Goal: Information Seeking & Learning: Understand process/instructions

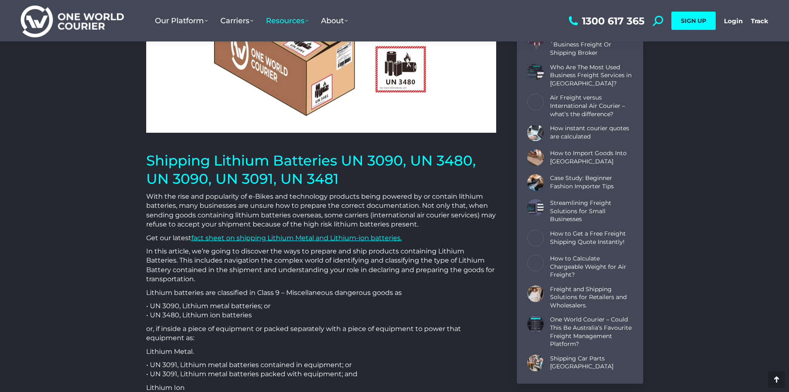
scroll to position [124, 0]
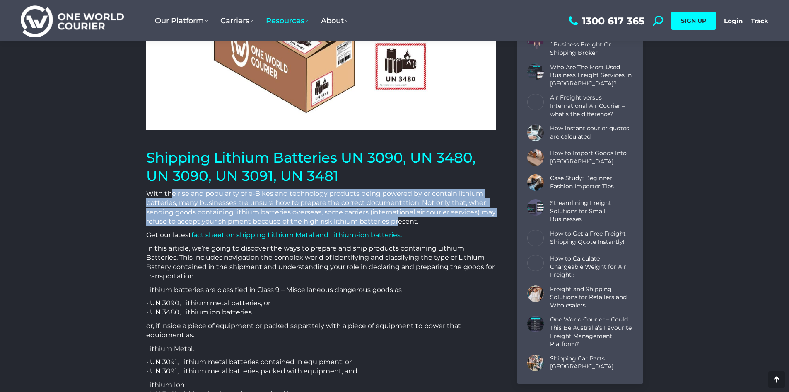
drag, startPoint x: 172, startPoint y: 193, endPoint x: 397, endPoint y: 220, distance: 226.2
click at [397, 221] on p "With the rise and popularity of e-Bikes and technology products being powered b…" at bounding box center [321, 207] width 350 height 37
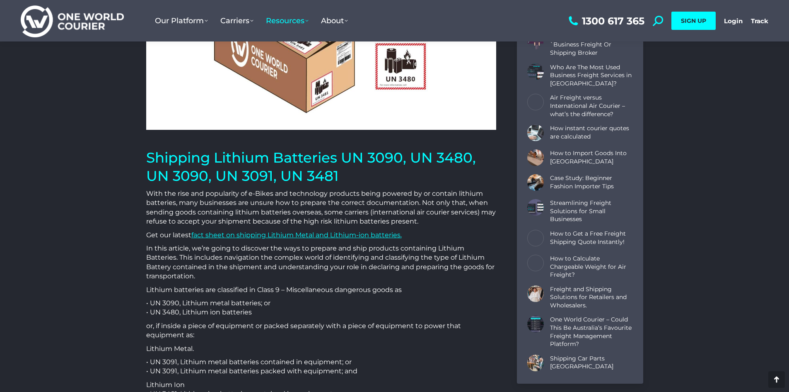
click at [166, 237] on p "Get our latest fact sheet on shipping Lithium Metal and Lithium-ion batteries." at bounding box center [321, 234] width 350 height 9
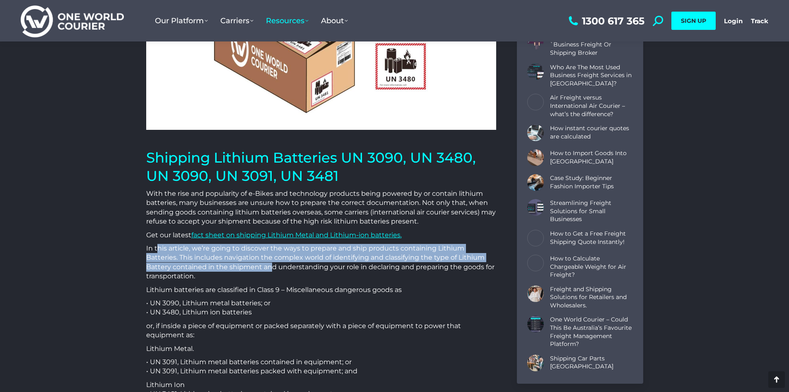
drag, startPoint x: 212, startPoint y: 250, endPoint x: 245, endPoint y: 263, distance: 35.3
click at [245, 263] on p "In this article, we’re going to discover the ways to prepare and ship products …" at bounding box center [321, 262] width 350 height 37
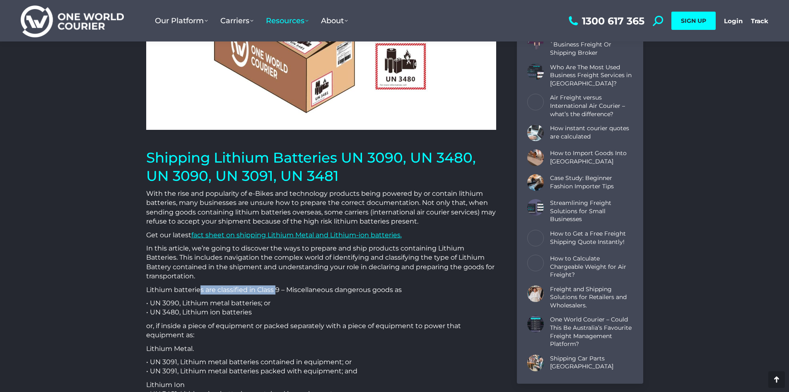
drag, startPoint x: 203, startPoint y: 287, endPoint x: 283, endPoint y: 286, distance: 80.0
click at [277, 287] on p "Lithium batteries are classified in Class 9 – Miscellaneous dangerous goods as" at bounding box center [321, 289] width 350 height 9
drag, startPoint x: 314, startPoint y: 287, endPoint x: 339, endPoint y: 286, distance: 24.9
click at [324, 287] on p "Lithium batteries are classified in Class 9 – Miscellaneous dangerous goods as" at bounding box center [321, 289] width 350 height 9
click at [355, 287] on p "Lithium batteries are classified in Class 9 – Miscellaneous dangerous goods as" at bounding box center [321, 289] width 350 height 9
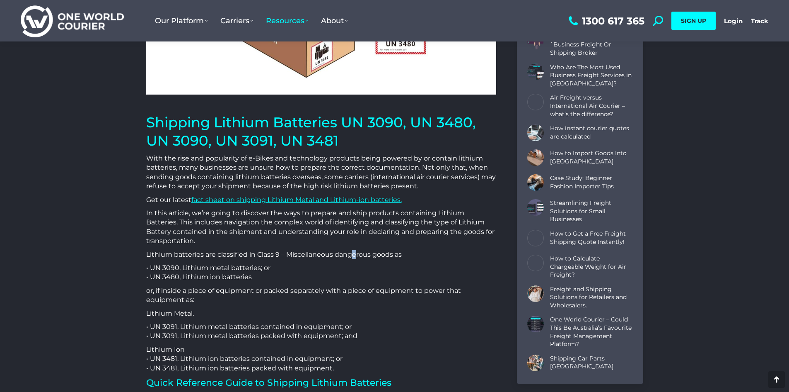
scroll to position [166, 0]
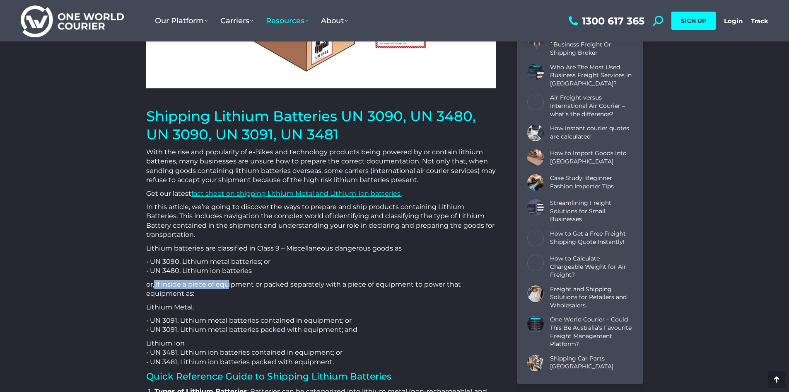
drag, startPoint x: 154, startPoint y: 285, endPoint x: 233, endPoint y: 286, distance: 79.1
click at [229, 286] on p "or, if inside a piece of equipment or packed separately with a piece of equipme…" at bounding box center [321, 289] width 350 height 19
drag, startPoint x: 259, startPoint y: 285, endPoint x: 281, endPoint y: 283, distance: 21.6
click at [272, 285] on p "or, if inside a piece of equipment or packed separately with a piece of equipme…" at bounding box center [321, 289] width 350 height 19
drag, startPoint x: 321, startPoint y: 283, endPoint x: 337, endPoint y: 283, distance: 16.2
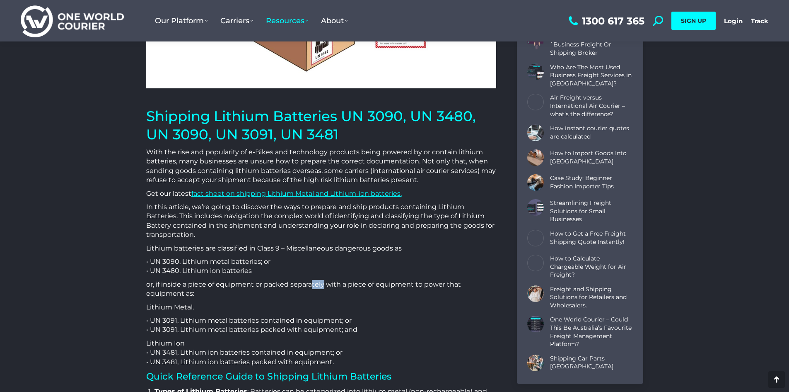
click at [324, 283] on p "or, if inside a piece of equipment or packed separately with a piece of equipme…" at bounding box center [321, 289] width 350 height 19
drag, startPoint x: 370, startPoint y: 283, endPoint x: 427, endPoint y: 283, distance: 56.8
click at [427, 284] on p "or, if inside a piece of equipment or packed separately with a piece of equipme…" at bounding box center [321, 289] width 350 height 19
click at [423, 283] on p "or, if inside a piece of equipment or packed separately with a piece of equipme…" at bounding box center [321, 289] width 350 height 19
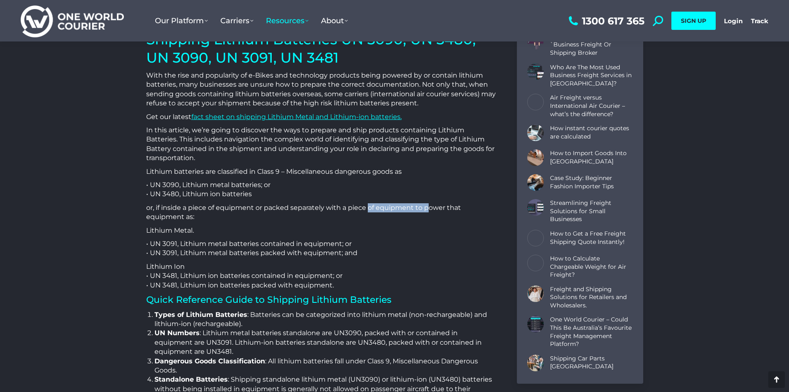
scroll to position [249, 0]
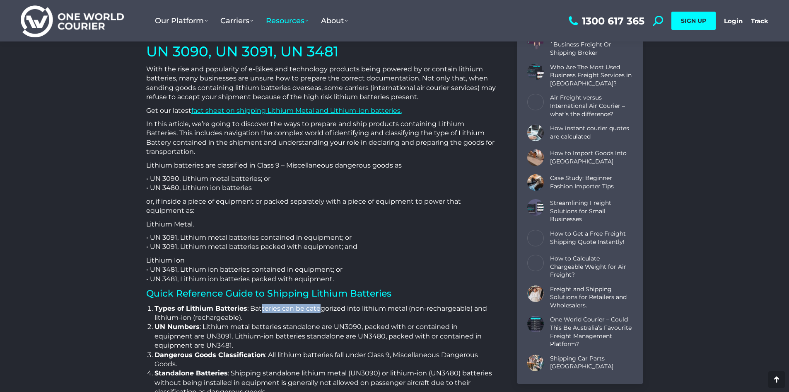
drag, startPoint x: 261, startPoint y: 308, endPoint x: 326, endPoint y: 308, distance: 64.6
click at [324, 308] on li "Types of Lithium Batteries : Batteries can be categorized into lithium metal (n…" at bounding box center [326, 313] width 342 height 19
drag, startPoint x: 390, startPoint y: 307, endPoint x: 397, endPoint y: 307, distance: 6.2
click at [393, 307] on li "Types of Lithium Batteries : Batteries can be categorized into lithium metal (n…" at bounding box center [326, 313] width 342 height 19
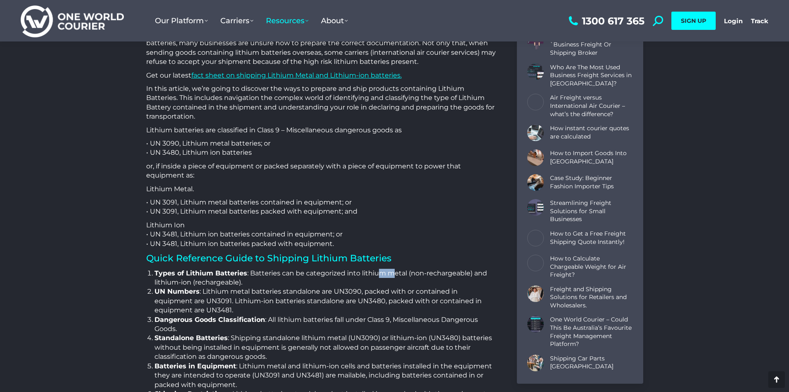
scroll to position [290, 0]
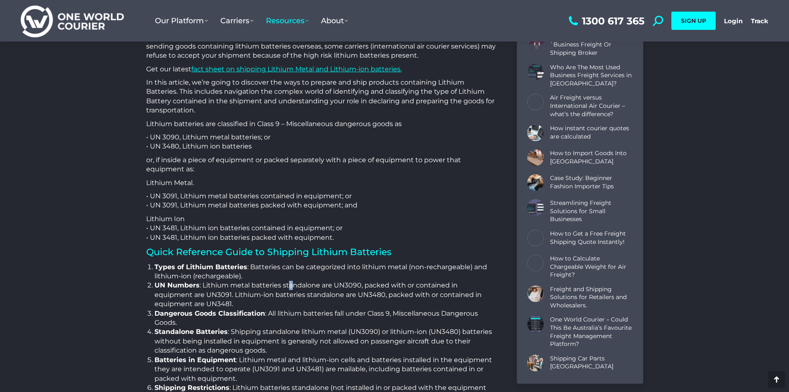
drag, startPoint x: 288, startPoint y: 288, endPoint x: 328, endPoint y: 288, distance: 39.4
click at [291, 288] on li "UN Numbers : Lithium metal batteries standalone are UN3090, packed with or cont…" at bounding box center [326, 295] width 342 height 28
drag, startPoint x: 355, startPoint y: 288, endPoint x: 360, endPoint y: 288, distance: 4.6
click at [358, 288] on li "UN Numbers : Lithium metal batteries standalone are UN3090, packed with or cont…" at bounding box center [326, 295] width 342 height 28
drag, startPoint x: 221, startPoint y: 284, endPoint x: 303, endPoint y: 288, distance: 82.5
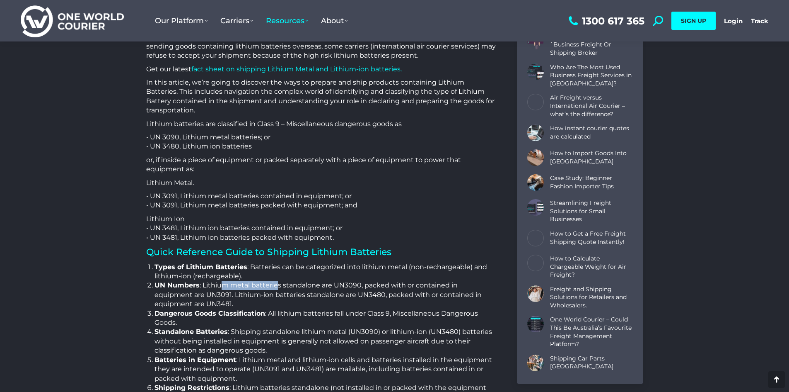
click at [278, 288] on li "UN Numbers : Lithium metal batteries standalone are UN3090, packed with or cont…" at bounding box center [326, 295] width 342 height 28
drag, startPoint x: 321, startPoint y: 288, endPoint x: 339, endPoint y: 287, distance: 18.2
click at [326, 288] on li "UN Numbers : Lithium metal batteries standalone are UN3090, packed with or cont…" at bounding box center [326, 295] width 342 height 28
drag, startPoint x: 346, startPoint y: 287, endPoint x: 355, endPoint y: 287, distance: 8.7
click at [352, 287] on li "UN Numbers : Lithium metal batteries standalone are UN3090, packed with or cont…" at bounding box center [326, 295] width 342 height 28
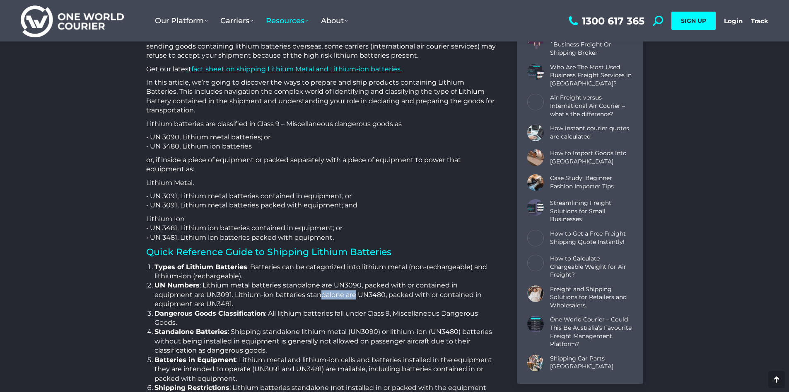
drag, startPoint x: 295, startPoint y: 296, endPoint x: 327, endPoint y: 295, distance: 31.1
click at [319, 296] on li "UN Numbers : Lithium metal batteries standalone are UN3090, packed with or cont…" at bounding box center [326, 295] width 342 height 28
drag, startPoint x: 345, startPoint y: 295, endPoint x: 362, endPoint y: 295, distance: 16.6
click at [358, 295] on li "UN Numbers : Lithium metal batteries standalone are UN3090, packed with or cont…" at bounding box center [326, 295] width 342 height 28
drag, startPoint x: 382, startPoint y: 295, endPoint x: 411, endPoint y: 295, distance: 29.0
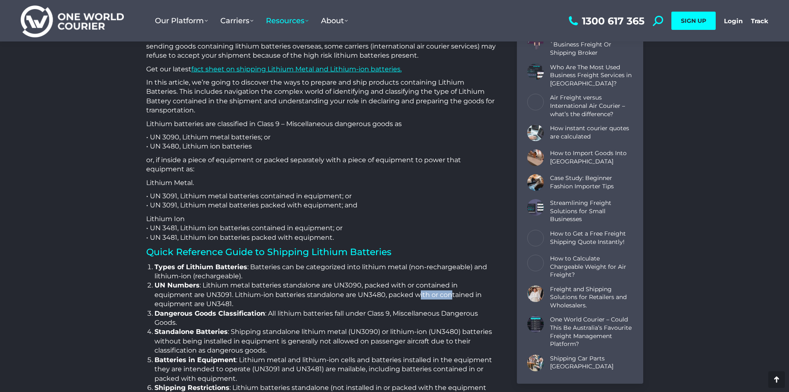
click at [411, 295] on li "UN Numbers : Lithium metal batteries standalone are UN3090, packed with or cont…" at bounding box center [326, 295] width 342 height 28
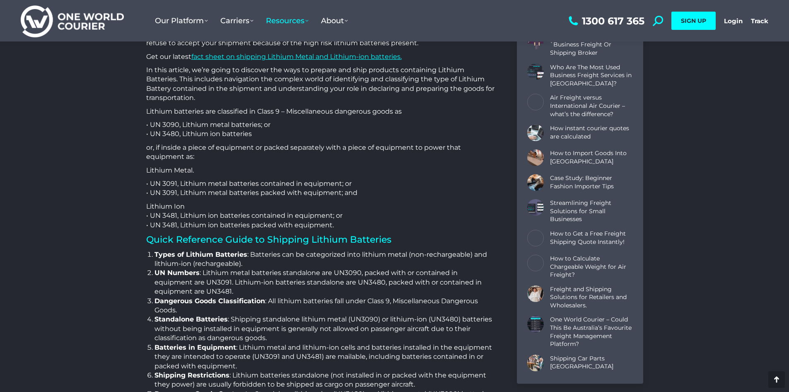
scroll to position [331, 0]
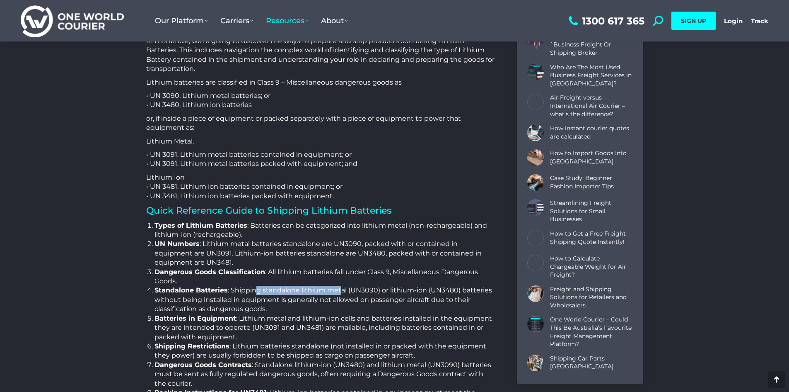
drag, startPoint x: 254, startPoint y: 287, endPoint x: 340, endPoint y: 288, distance: 85.8
click at [340, 288] on li "Standalone Batteries : Shipping standalone lithium metal (UN3090) or lithium-io…" at bounding box center [326, 299] width 342 height 28
click at [347, 287] on li "Standalone Batteries : Shipping standalone lithium metal (UN3090) or lithium-io…" at bounding box center [326, 299] width 342 height 28
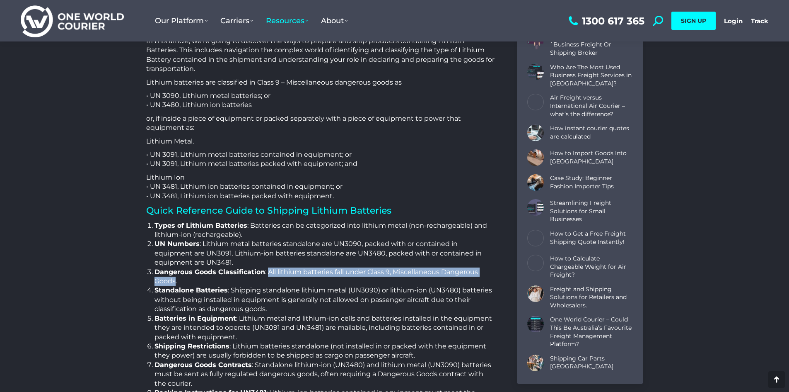
drag, startPoint x: 267, startPoint y: 271, endPoint x: 176, endPoint y: 280, distance: 91.6
click at [176, 280] on li "Dangerous Goods Classification : All lithium batteries fall under Class 9, Misc…" at bounding box center [326, 276] width 342 height 19
copy li "All lithium batteries fall under Class 9, Miscellaneous Dangerous Goods"
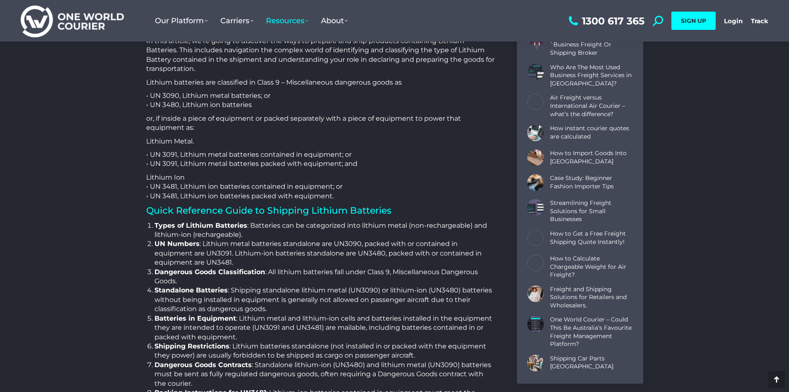
click at [218, 286] on strong "Standalone Batteries" at bounding box center [191, 290] width 73 height 8
drag, startPoint x: 379, startPoint y: 346, endPoint x: 394, endPoint y: 346, distance: 14.9
click at [393, 346] on li "Shipping Restrictions : Lithium batteries standalone (not installed in or packe…" at bounding box center [326, 350] width 342 height 19
click at [398, 346] on li "Shipping Restrictions : Lithium batteries standalone (not installed in or packe…" at bounding box center [326, 350] width 342 height 19
click at [232, 356] on li "Shipping Restrictions : Lithium batteries standalone (not installed in or packe…" at bounding box center [326, 350] width 342 height 19
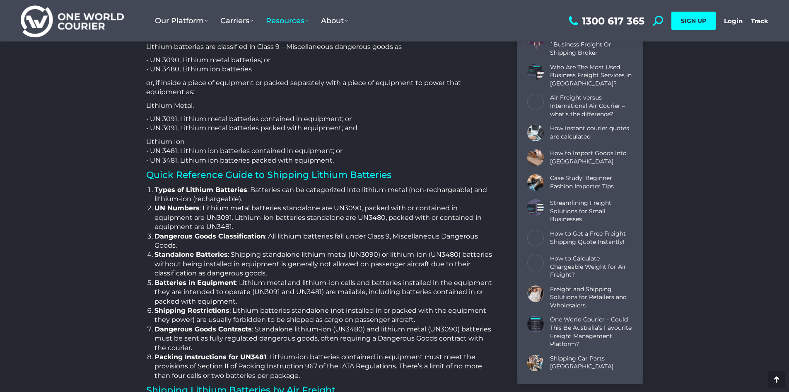
scroll to position [373, 0]
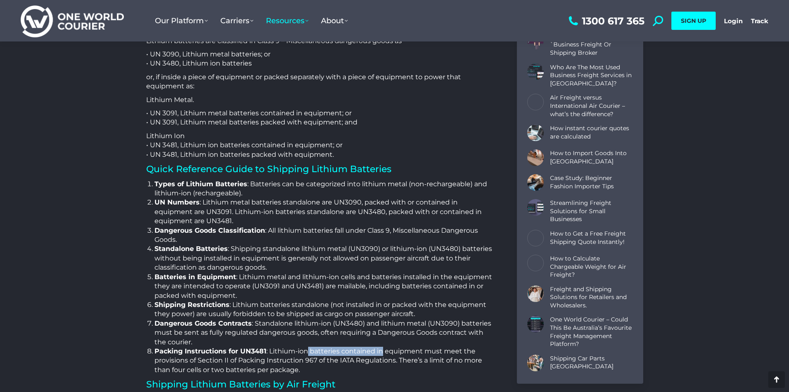
drag, startPoint x: 341, startPoint y: 350, endPoint x: 387, endPoint y: 351, distance: 46.8
click at [383, 351] on li "Packing Instructions for UN3481 : Lithium-ion batteries contained in equipment …" at bounding box center [326, 360] width 342 height 28
drag, startPoint x: 413, startPoint y: 351, endPoint x: 438, endPoint y: 351, distance: 25.3
click at [423, 351] on li "Packing Instructions for UN3481 : Lithium-ion batteries contained in equipment …" at bounding box center [326, 360] width 342 height 28
drag, startPoint x: 447, startPoint y: 351, endPoint x: 467, endPoint y: 351, distance: 19.9
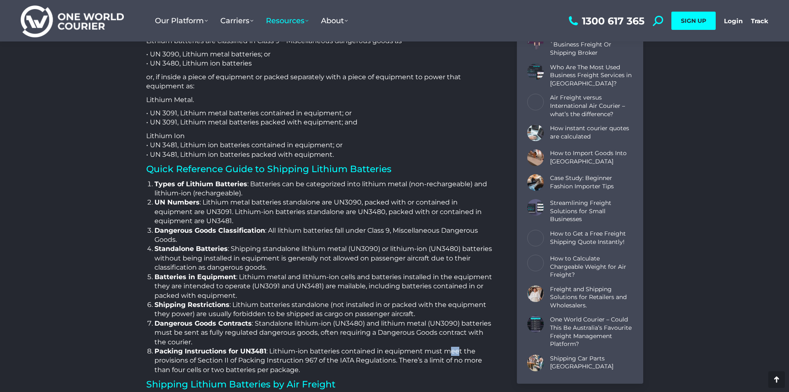
click at [460, 351] on li "Packing Instructions for UN3481 : Lithium-ion batteries contained in equipment …" at bounding box center [326, 360] width 342 height 28
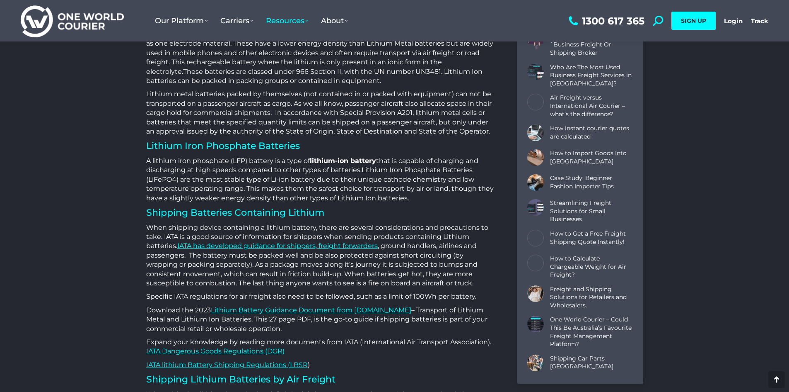
scroll to position [1326, 0]
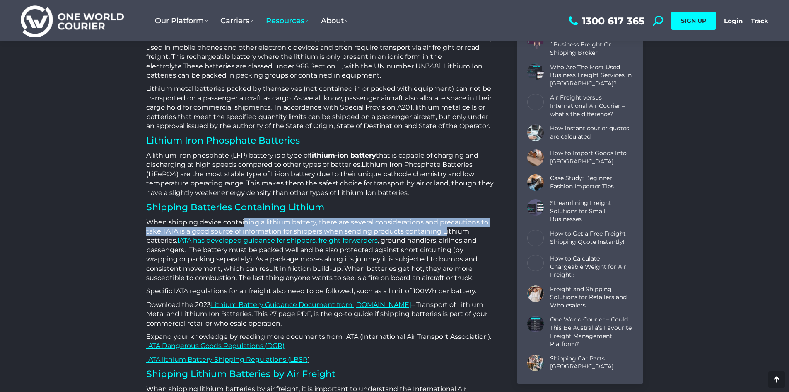
drag, startPoint x: 277, startPoint y: 223, endPoint x: 447, endPoint y: 230, distance: 170.5
click at [447, 230] on p "When shipping device containing a lithium battery, there are several considerat…" at bounding box center [321, 250] width 350 height 65
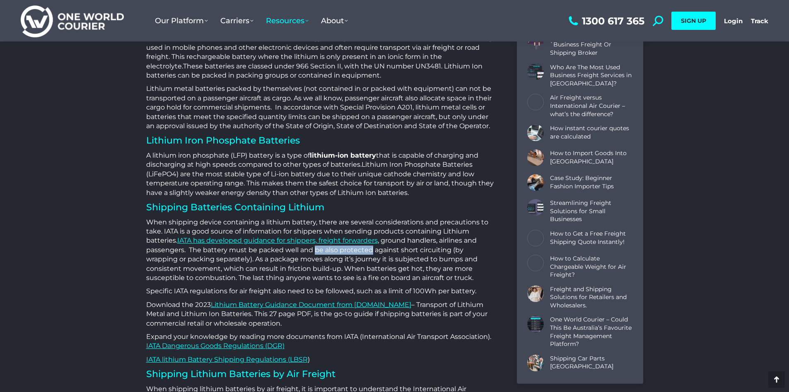
drag, startPoint x: 317, startPoint y: 253, endPoint x: 373, endPoint y: 252, distance: 56.8
click at [373, 252] on p "When shipping device containing a lithium battery, there are several considerat…" at bounding box center [321, 250] width 350 height 65
drag, startPoint x: 406, startPoint y: 251, endPoint x: 462, endPoint y: 252, distance: 55.5
click at [460, 252] on p "When shipping device containing a lithium battery, there are several considerat…" at bounding box center [321, 250] width 350 height 65
drag, startPoint x: 468, startPoint y: 251, endPoint x: 375, endPoint y: 252, distance: 92.8
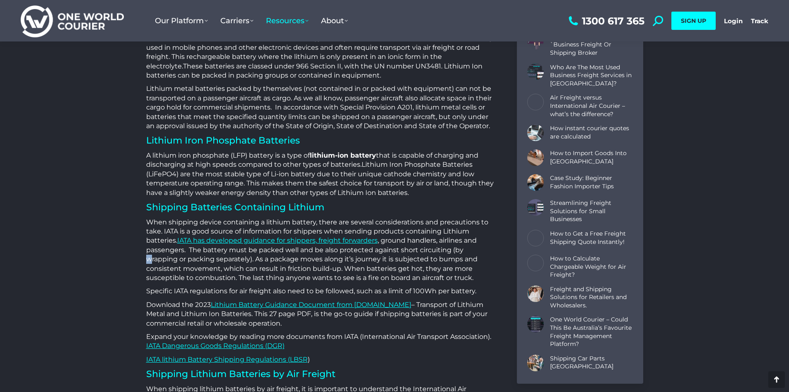
click at [463, 251] on p "When shipping device containing a lithium battery, there are several considerat…" at bounding box center [321, 250] width 350 height 65
drag, startPoint x: 190, startPoint y: 258, endPoint x: 213, endPoint y: 259, distance: 23.2
click at [190, 258] on p "When shipping device containing a lithium battery, there are several considerat…" at bounding box center [321, 250] width 350 height 65
drag, startPoint x: 231, startPoint y: 259, endPoint x: 255, endPoint y: 259, distance: 23.6
click at [255, 259] on p "When shipping device containing a lithium battery, there are several considerat…" at bounding box center [321, 250] width 350 height 65
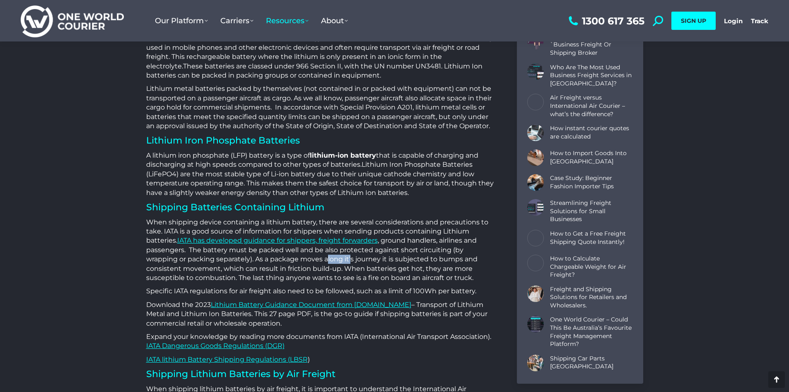
drag, startPoint x: 310, startPoint y: 259, endPoint x: 336, endPoint y: 259, distance: 25.3
click at [322, 259] on p "When shipping device containing a lithium battery, there are several considerat…" at bounding box center [321, 250] width 350 height 65
click at [343, 259] on p "When shipping device containing a lithium battery, there are several considerat…" at bounding box center [321, 250] width 350 height 65
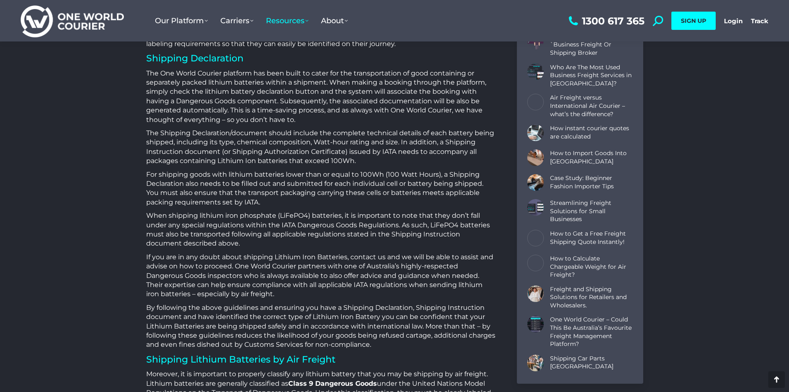
scroll to position [1782, 0]
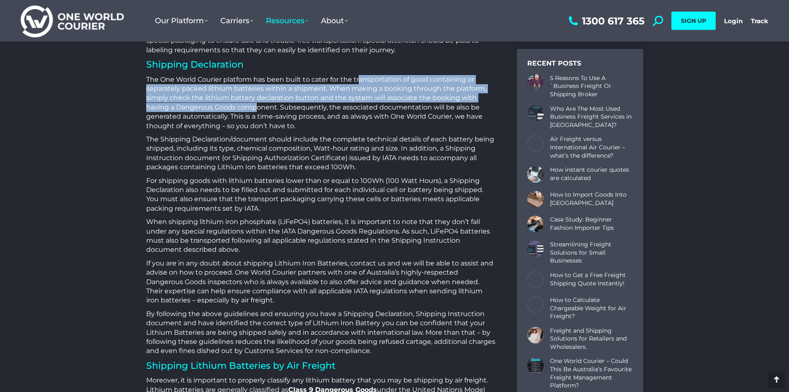
drag, startPoint x: 367, startPoint y: 82, endPoint x: 258, endPoint y: 109, distance: 112.2
click at [258, 109] on p "The One World Courier platform has been built to cater for the transportation o…" at bounding box center [321, 103] width 350 height 56
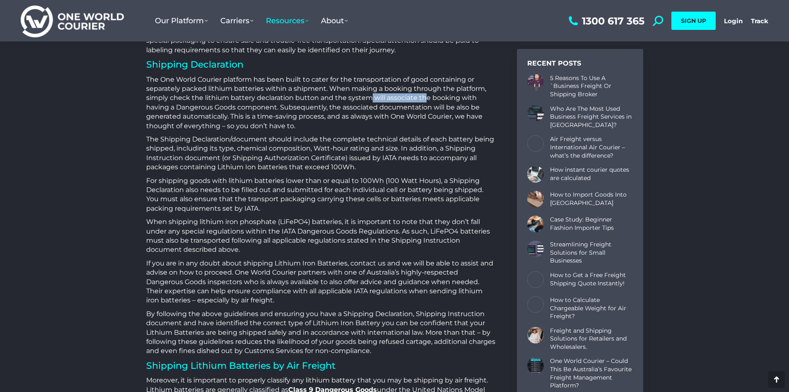
drag, startPoint x: 372, startPoint y: 98, endPoint x: 426, endPoint y: 97, distance: 53.9
click at [425, 97] on p "The One World Courier platform has been built to cater for the transportation o…" at bounding box center [321, 103] width 350 height 56
click at [426, 97] on p "The One World Courier platform has been built to cater for the transportation o…" at bounding box center [321, 103] width 350 height 56
drag, startPoint x: 204, startPoint y: 97, endPoint x: 256, endPoint y: 99, distance: 52.2
click at [256, 99] on p "The One World Courier platform has been built to cater for the transportation o…" at bounding box center [321, 103] width 350 height 56
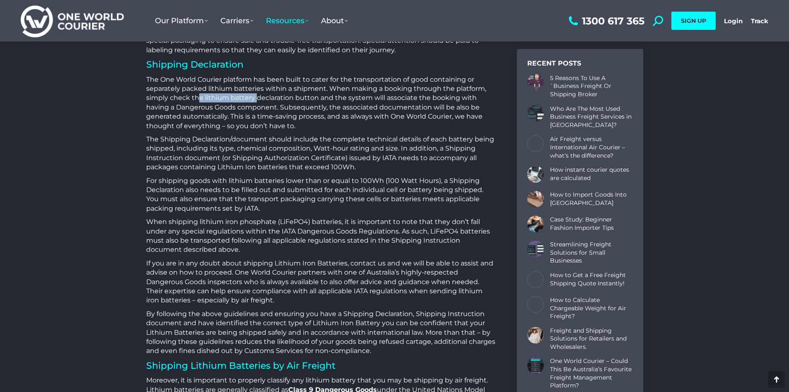
click at [257, 99] on p "The One World Courier platform has been built to cater for the transportation o…" at bounding box center [321, 103] width 350 height 56
drag, startPoint x: 299, startPoint y: 99, endPoint x: 314, endPoint y: 99, distance: 15.7
click at [314, 99] on p "The One World Courier platform has been built to cater for the transportation o…" at bounding box center [321, 103] width 350 height 56
drag, startPoint x: 324, startPoint y: 99, endPoint x: 331, endPoint y: 99, distance: 6.6
click at [331, 99] on p "The One World Courier platform has been built to cater for the transportation o…" at bounding box center [321, 103] width 350 height 56
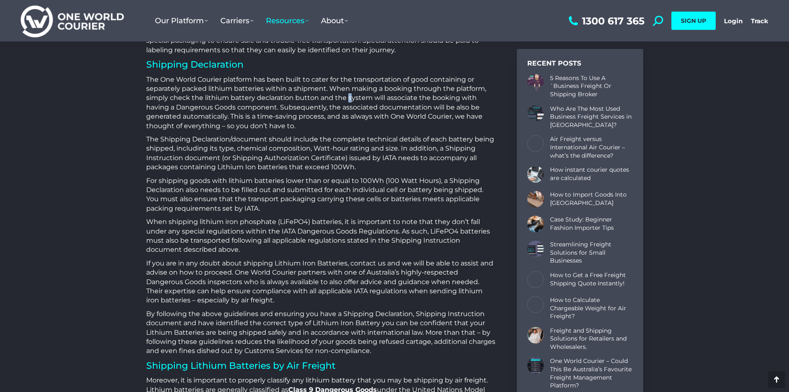
click at [351, 99] on p "The One World Courier platform has been built to cater for the transportation o…" at bounding box center [321, 103] width 350 height 56
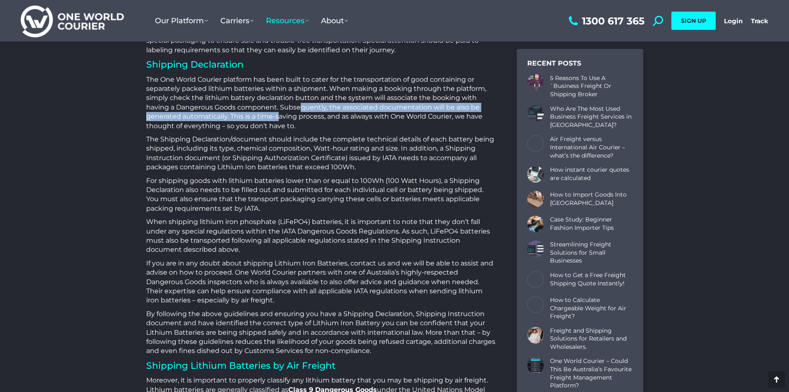
drag, startPoint x: 307, startPoint y: 108, endPoint x: 262, endPoint y: 117, distance: 46.2
click at [280, 114] on p "The One World Courier platform has been built to cater for the transportation o…" at bounding box center [321, 103] width 350 height 56
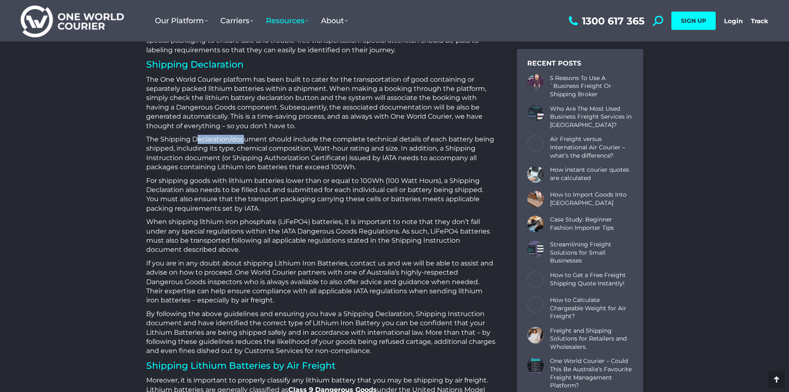
drag, startPoint x: 199, startPoint y: 139, endPoint x: 260, endPoint y: 140, distance: 60.5
click at [249, 140] on p "The Shipping Declaration/document should include the complete technical details…" at bounding box center [321, 153] width 350 height 37
drag, startPoint x: 277, startPoint y: 143, endPoint x: 290, endPoint y: 143, distance: 12.8
click at [288, 143] on p "The Shipping Declaration/document should include the complete technical details…" at bounding box center [321, 153] width 350 height 37
drag, startPoint x: 327, startPoint y: 142, endPoint x: 360, endPoint y: 142, distance: 33.6
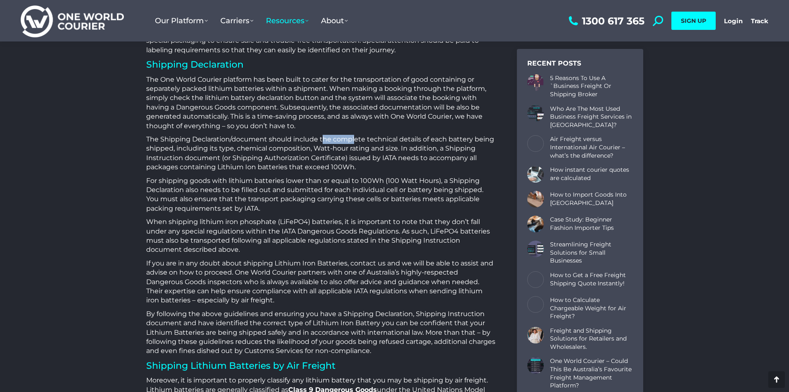
click at [355, 142] on p "The Shipping Declaration/document should include the complete technical details…" at bounding box center [321, 153] width 350 height 37
drag, startPoint x: 366, startPoint y: 141, endPoint x: 374, endPoint y: 140, distance: 7.9
click at [368, 141] on p "The Shipping Declaration/document should include the complete technical details…" at bounding box center [321, 153] width 350 height 37
drag, startPoint x: 405, startPoint y: 139, endPoint x: 449, endPoint y: 139, distance: 43.9
click at [449, 139] on p "The Shipping Declaration/document should include the complete technical details…" at bounding box center [321, 153] width 350 height 37
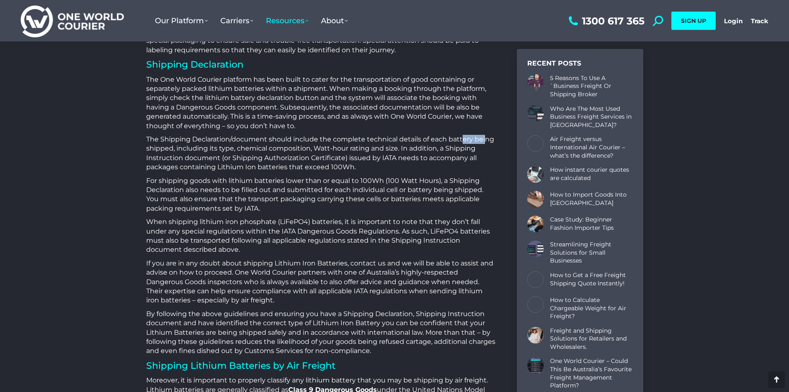
drag, startPoint x: 462, startPoint y: 140, endPoint x: 485, endPoint y: 140, distance: 22.8
click at [485, 140] on p "The Shipping Declaration/document should include the complete technical details…" at bounding box center [321, 153] width 350 height 37
drag, startPoint x: 175, startPoint y: 149, endPoint x: 204, endPoint y: 149, distance: 29.4
click at [204, 149] on p "The Shipping Declaration/document should include the complete technical details…" at bounding box center [321, 153] width 350 height 37
drag, startPoint x: 229, startPoint y: 148, endPoint x: 242, endPoint y: 148, distance: 12.4
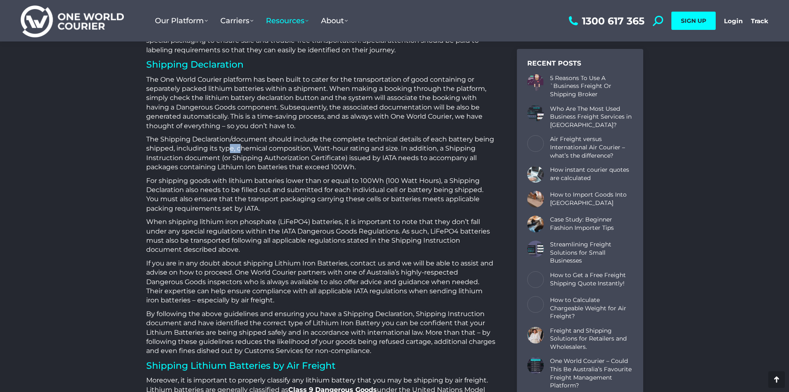
click at [240, 148] on p "The Shipping Declaration/document should include the complete technical details…" at bounding box center [321, 153] width 350 height 37
drag, startPoint x: 266, startPoint y: 147, endPoint x: 296, endPoint y: 147, distance: 30.7
click at [295, 147] on p "The Shipping Declaration/document should include the complete technical details…" at bounding box center [321, 153] width 350 height 37
drag, startPoint x: 328, startPoint y: 147, endPoint x: 355, endPoint y: 148, distance: 27.4
click at [355, 148] on p "The Shipping Declaration/document should include the complete technical details…" at bounding box center [321, 153] width 350 height 37
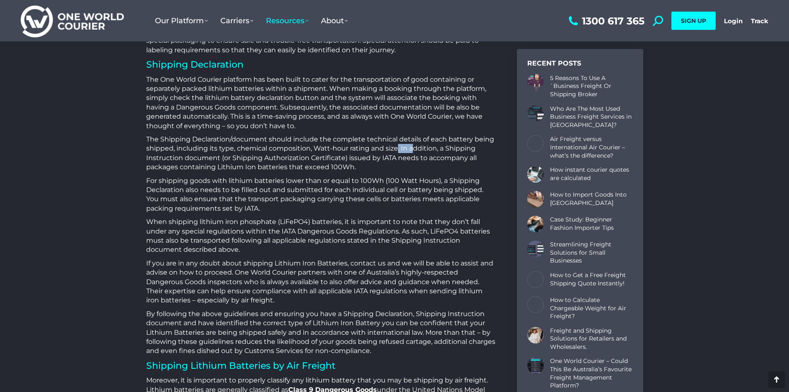
drag, startPoint x: 407, startPoint y: 147, endPoint x: 415, endPoint y: 147, distance: 8.3
click at [414, 147] on p "The Shipping Declaration/document should include the complete technical details…" at bounding box center [321, 153] width 350 height 37
drag, startPoint x: 426, startPoint y: 148, endPoint x: 434, endPoint y: 148, distance: 8.7
click at [427, 148] on p "The Shipping Declaration/document should include the complete technical details…" at bounding box center [321, 153] width 350 height 37
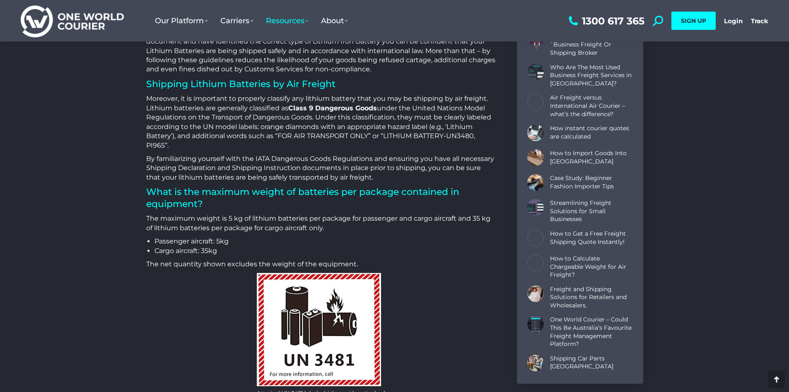
scroll to position [2113, 0]
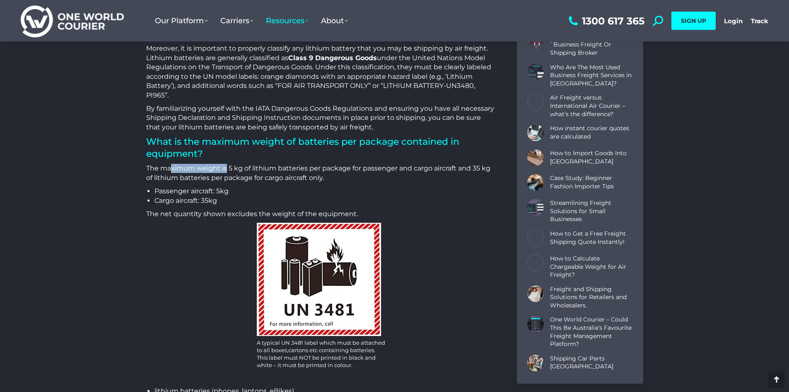
drag, startPoint x: 177, startPoint y: 170, endPoint x: 227, endPoint y: 172, distance: 50.6
click at [227, 172] on p "The maximum weight is 5 kg of lithium batteries per package for passenger and c…" at bounding box center [321, 173] width 350 height 19
drag, startPoint x: 249, startPoint y: 168, endPoint x: 274, endPoint y: 169, distance: 24.5
click at [273, 169] on p "The maximum weight is 5 kg of lithium batteries per package for passenger and c…" at bounding box center [321, 173] width 350 height 19
drag, startPoint x: 308, startPoint y: 169, endPoint x: 339, endPoint y: 169, distance: 30.7
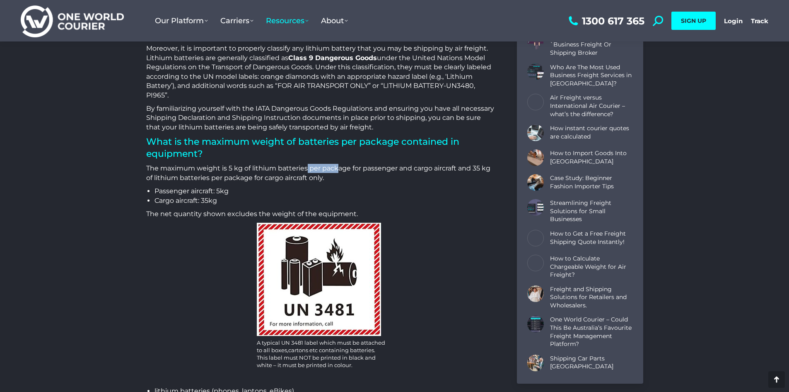
click at [339, 169] on p "The maximum weight is 5 kg of lithium batteries per package for passenger and c…" at bounding box center [321, 173] width 350 height 19
click at [365, 169] on p "The maximum weight is 5 kg of lithium batteries per package for passenger and c…" at bounding box center [321, 173] width 350 height 19
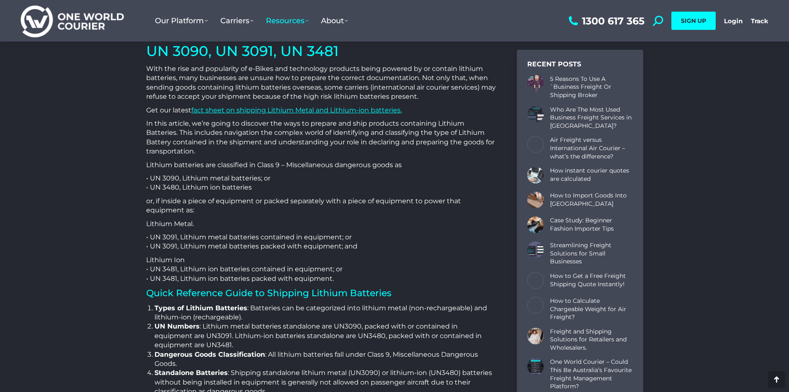
scroll to position [249, 0]
drag, startPoint x: 149, startPoint y: 270, endPoint x: 331, endPoint y: 269, distance: 182.3
click at [331, 269] on p "Lithium Ion • UN 3481, Lithium ion batteries contained in equipment; or • UN 34…" at bounding box center [321, 270] width 350 height 28
copy p "UN 3481, Lithium ion batteries contained in equipment"
